Goal: Task Accomplishment & Management: Use online tool/utility

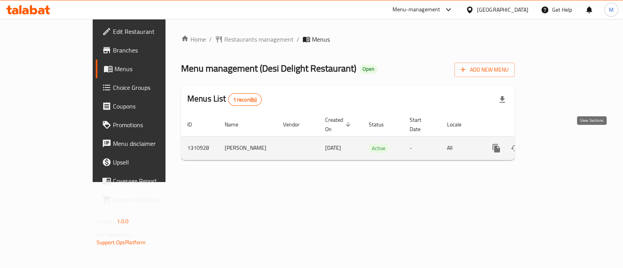
click at [561, 139] on link "enhanced table" at bounding box center [552, 148] width 19 height 19
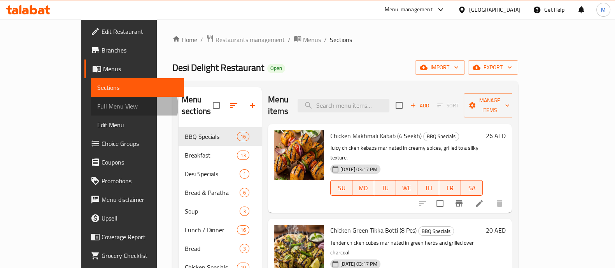
click at [97, 107] on span "Full Menu View" at bounding box center [137, 106] width 81 height 9
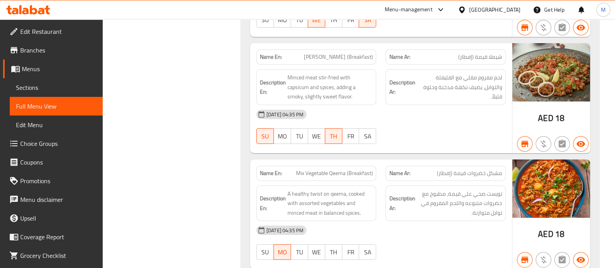
scroll to position [3211, 0]
click at [330, 59] on span "[PERSON_NAME] (Breakfast)" at bounding box center [338, 58] width 69 height 8
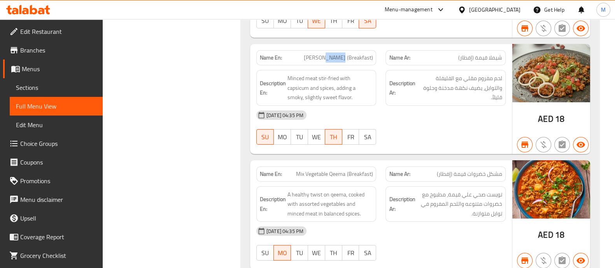
click at [330, 59] on span "[PERSON_NAME] (Breakfast)" at bounding box center [338, 58] width 69 height 8
copy span "[PERSON_NAME] (Breakfast)"
click at [44, 76] on link "Menus" at bounding box center [53, 69] width 100 height 19
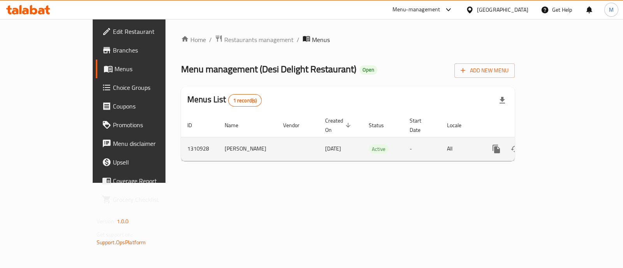
click at [561, 146] on link "enhanced table" at bounding box center [552, 149] width 19 height 19
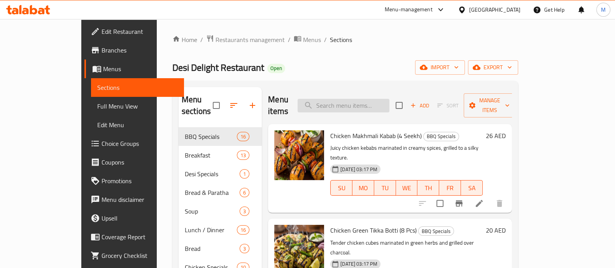
click at [382, 103] on input "search" at bounding box center [344, 106] width 92 height 14
paste input "[PERSON_NAME] (Breakfast)"
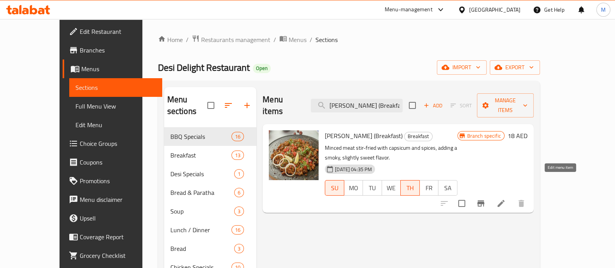
type input "[PERSON_NAME] (Breakfast)"
click at [506, 199] on icon at bounding box center [500, 203] width 9 height 9
